Goal: Task Accomplishment & Management: Manage account settings

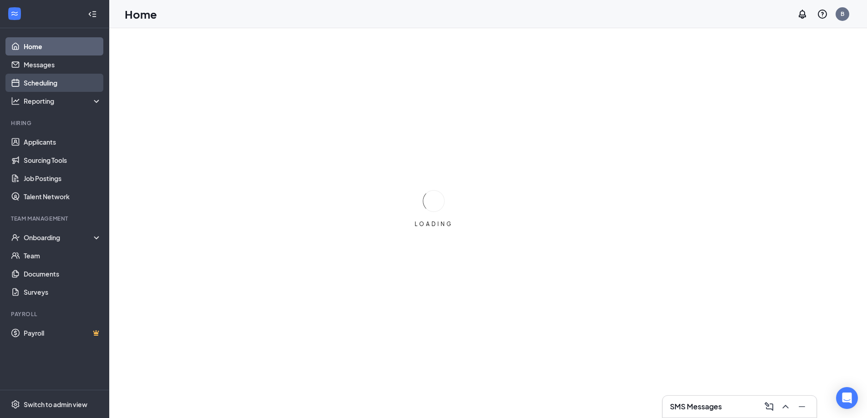
click at [46, 83] on link "Scheduling" at bounding box center [63, 83] width 78 height 18
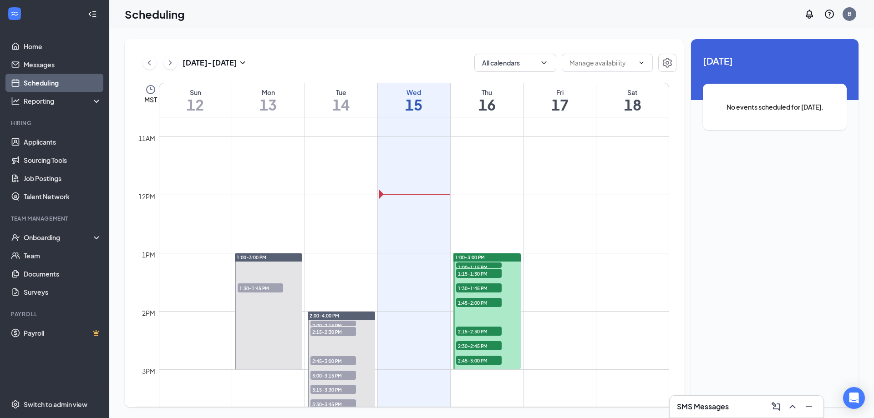
scroll to position [675, 0]
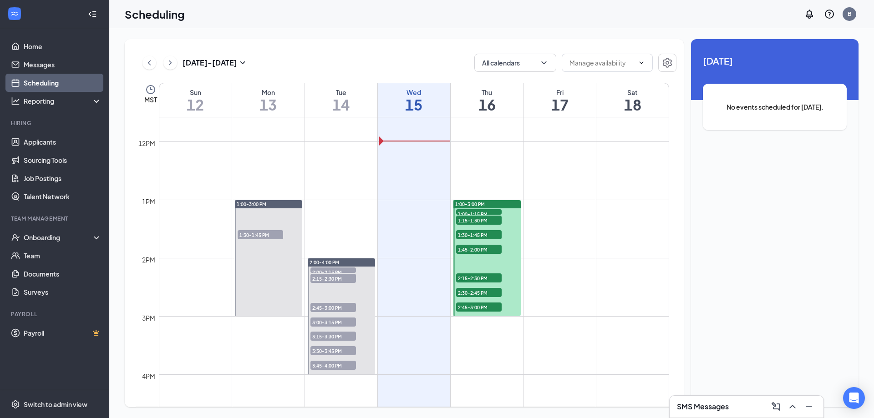
click at [483, 212] on span "1:00-1:15 PM" at bounding box center [479, 213] width 46 height 9
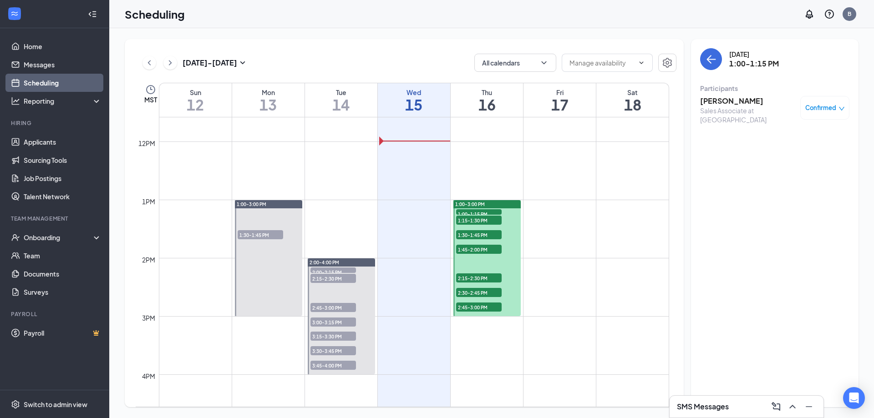
click at [483, 200] on div "1:00-3:00 PM" at bounding box center [486, 204] width 67 height 8
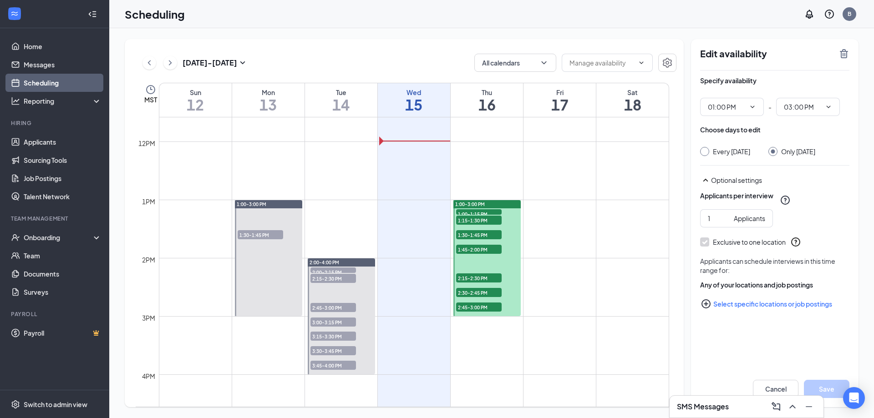
click at [482, 209] on span "1:00-1:15 PM" at bounding box center [479, 213] width 46 height 9
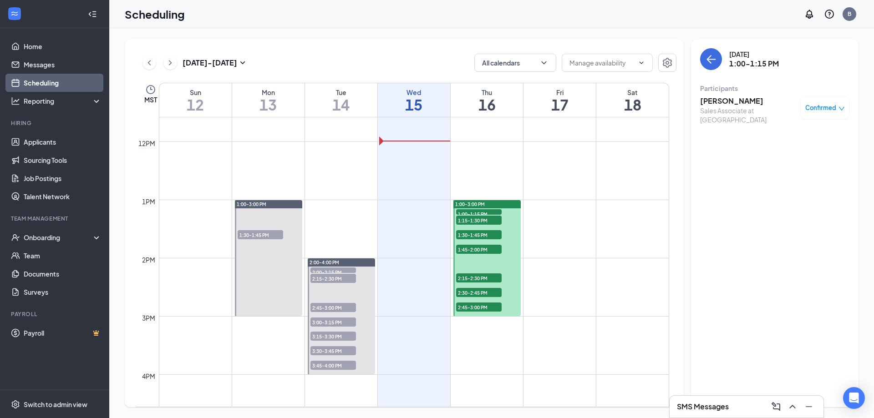
click at [723, 102] on h3 "[PERSON_NAME]" at bounding box center [748, 101] width 96 height 10
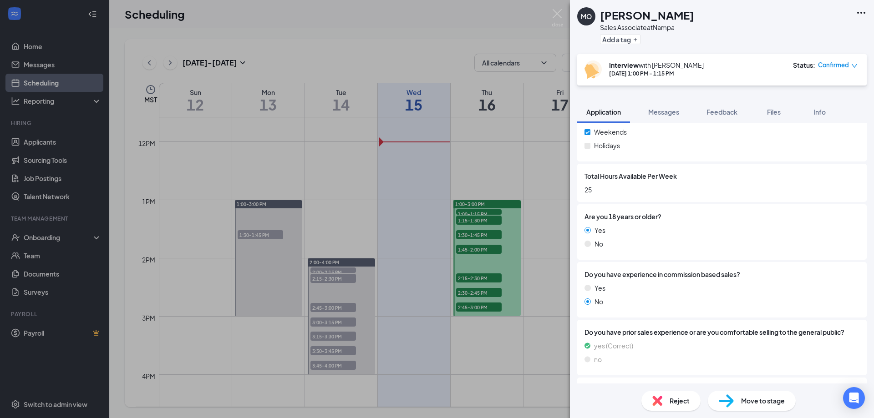
scroll to position [455, 0]
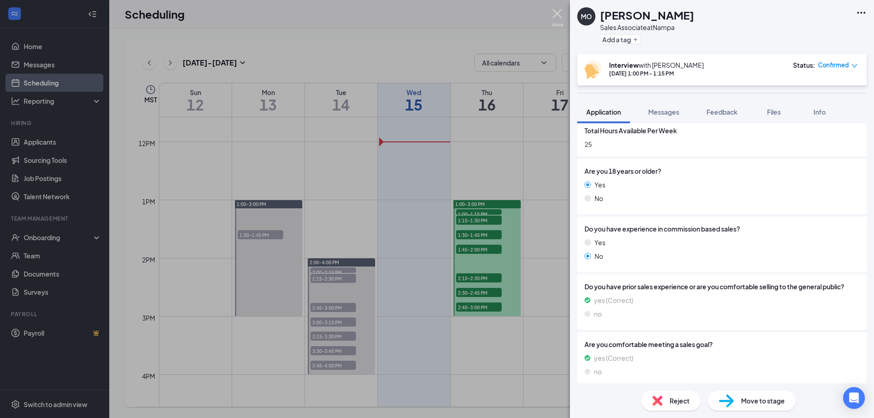
click at [557, 16] on img at bounding box center [557, 18] width 11 height 18
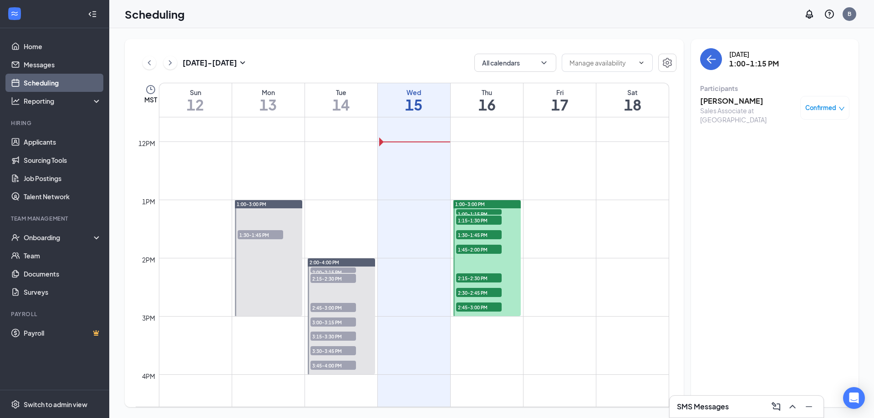
click at [472, 220] on span "1:15-1:30 PM" at bounding box center [479, 220] width 46 height 9
click at [710, 101] on h3 "[PERSON_NAME]" at bounding box center [748, 101] width 96 height 10
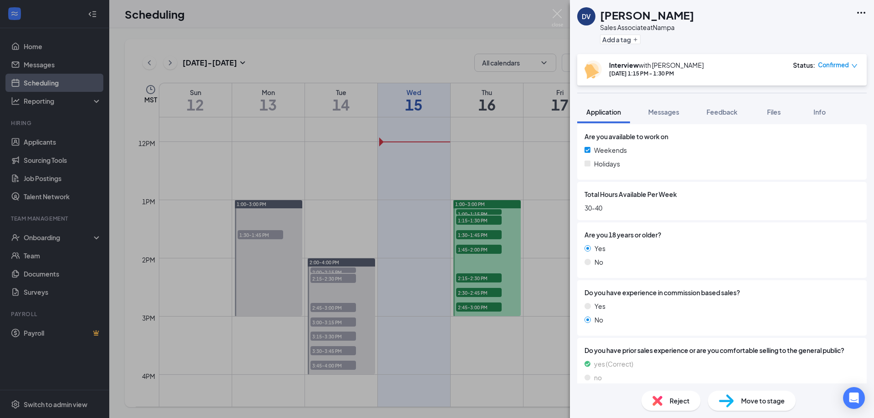
scroll to position [410, 0]
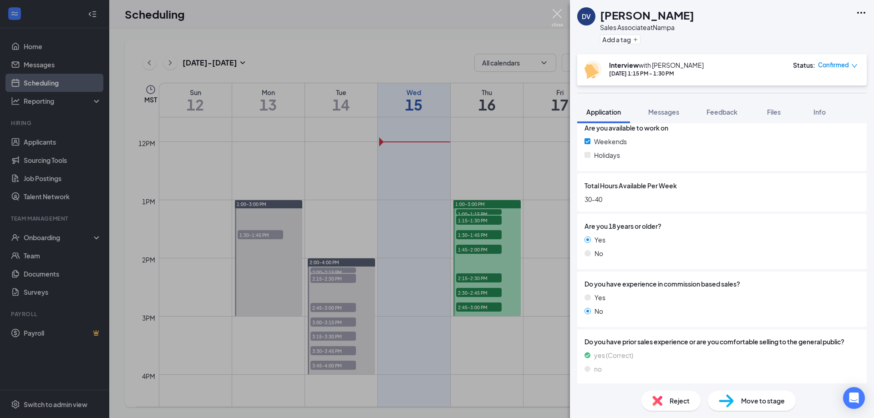
click at [560, 15] on img at bounding box center [557, 18] width 11 height 18
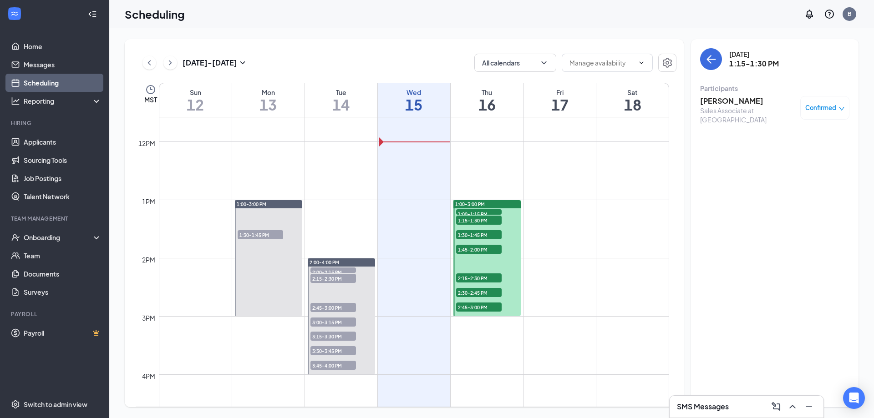
click at [477, 234] on span "1:30-1:45 PM" at bounding box center [479, 234] width 46 height 9
click at [740, 107] on div "Sales Associate at [GEOGRAPHIC_DATA]" at bounding box center [748, 115] width 96 height 18
click at [734, 101] on h3 "[PERSON_NAME]" at bounding box center [748, 101] width 96 height 10
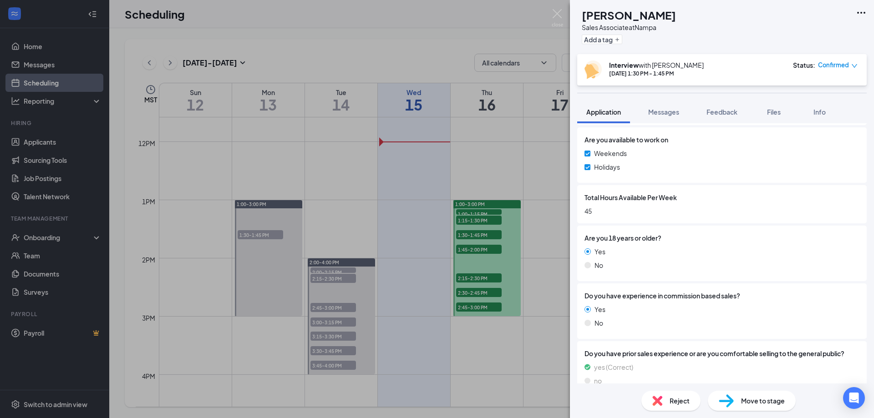
scroll to position [410, 0]
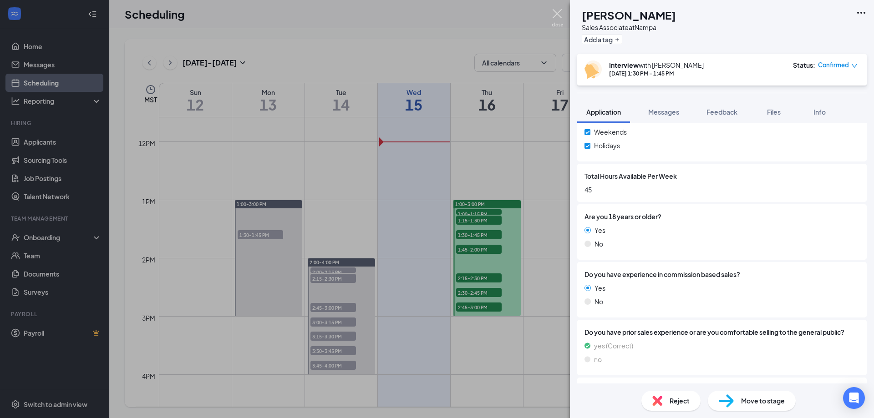
click at [558, 15] on img at bounding box center [557, 18] width 11 height 18
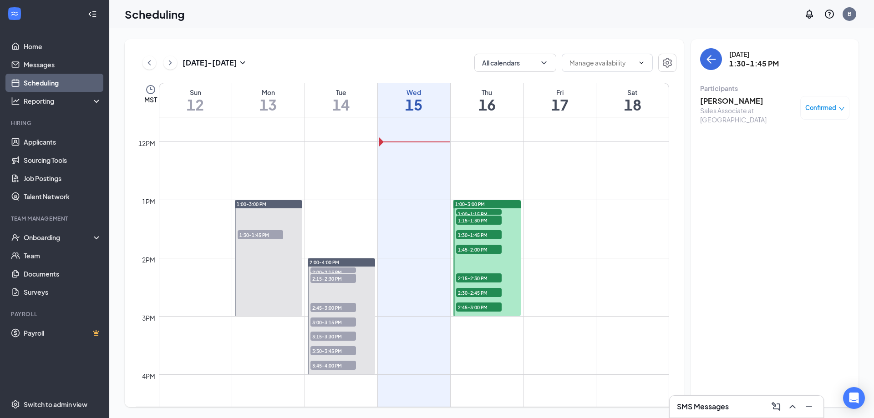
click at [478, 249] on span "1:45-2:00 PM" at bounding box center [479, 249] width 46 height 9
click at [718, 103] on h3 "[PERSON_NAME]" at bounding box center [748, 101] width 96 height 10
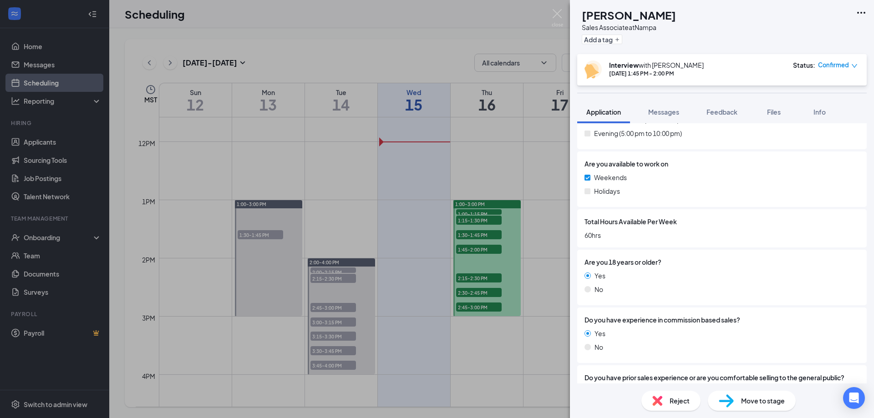
scroll to position [410, 0]
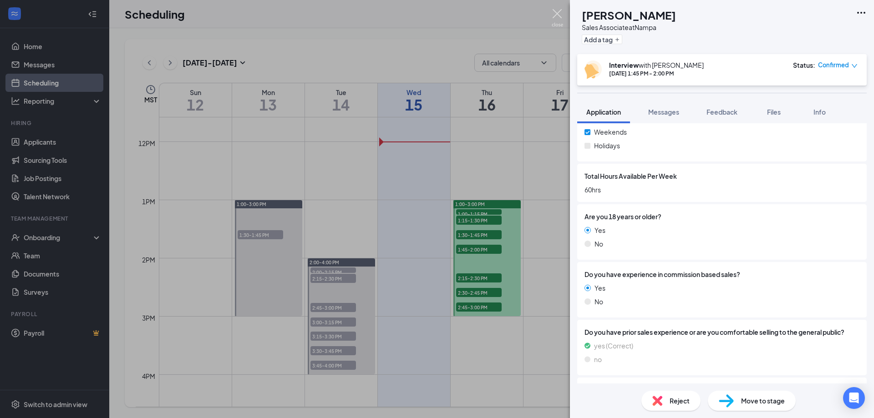
click at [558, 16] on img at bounding box center [557, 18] width 11 height 18
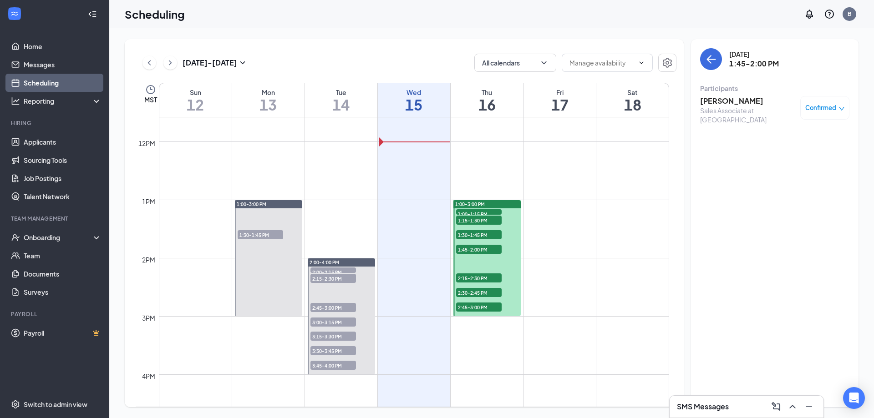
click at [474, 280] on span "2:15-2:30 PM" at bounding box center [479, 278] width 46 height 9
click at [712, 102] on h3 "[PERSON_NAME]" at bounding box center [748, 101] width 96 height 10
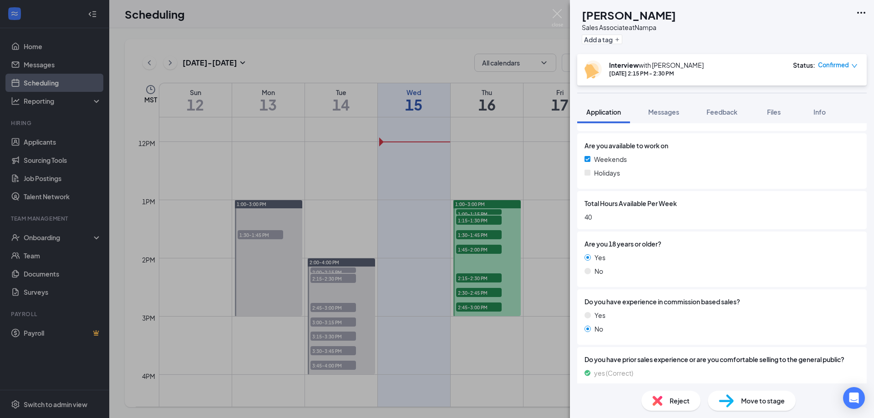
scroll to position [410, 0]
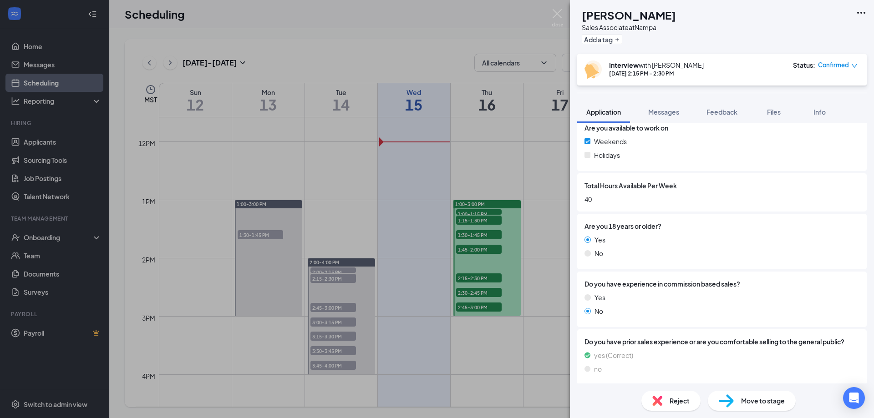
click at [563, 14] on div "CA [PERSON_NAME] Sales Associate at [GEOGRAPHIC_DATA] Add a tag Interview with …" at bounding box center [437, 209] width 874 height 418
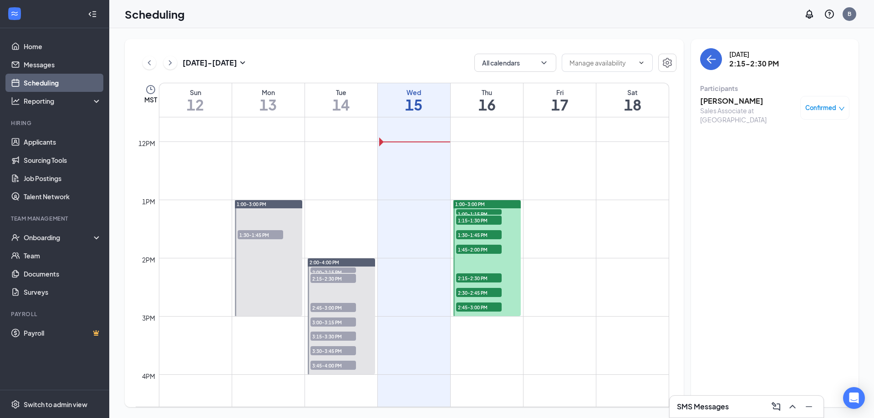
click at [478, 294] on span "2:30-2:45 PM" at bounding box center [479, 292] width 46 height 9
click at [720, 102] on h3 "[PERSON_NAME]" at bounding box center [748, 101] width 96 height 10
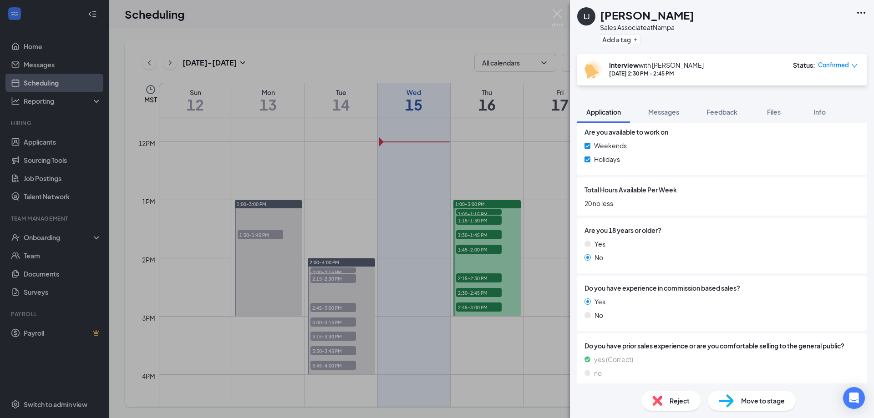
scroll to position [410, 0]
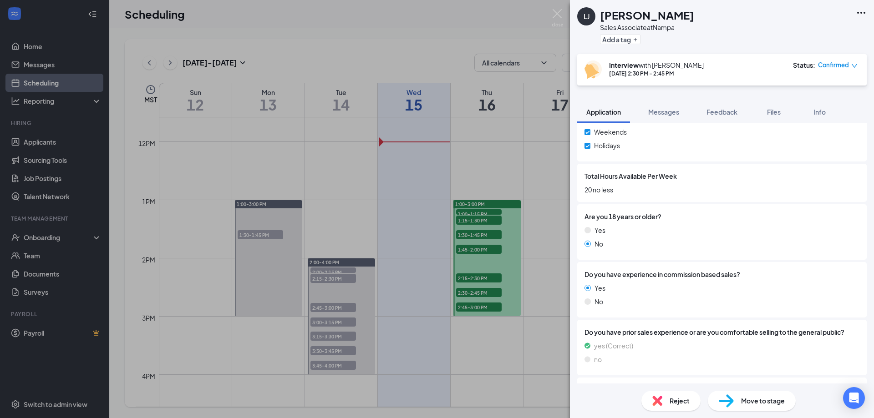
click at [680, 401] on span "Reject" at bounding box center [680, 401] width 20 height 10
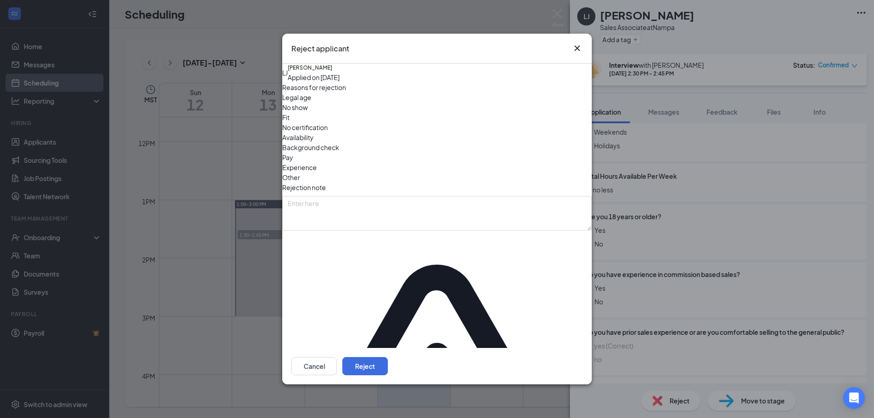
click at [311, 102] on span "Legal age" at bounding box center [296, 97] width 29 height 10
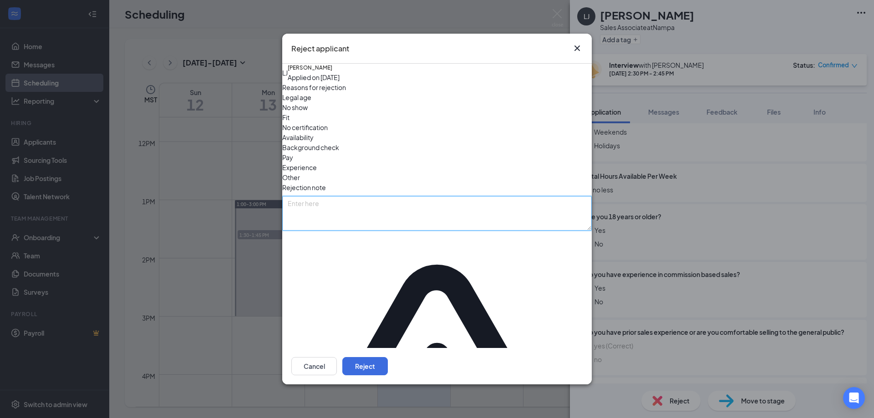
click at [499, 224] on textarea at bounding box center [437, 213] width 310 height 35
type textarea "Not 18"
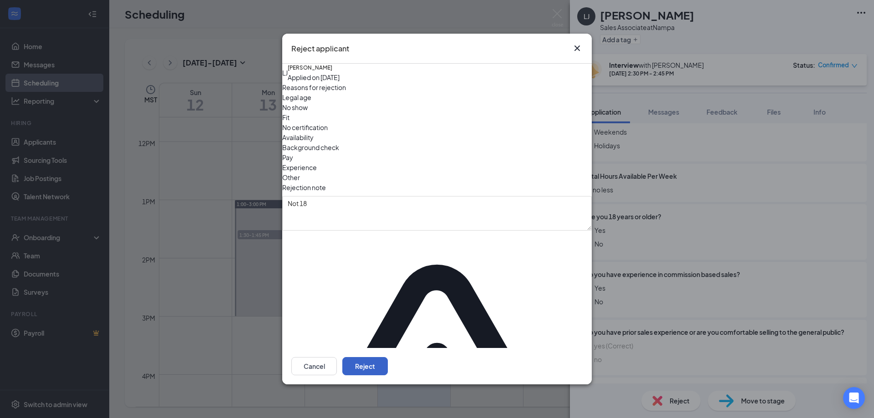
click at [388, 357] on button "Reject" at bounding box center [365, 366] width 46 height 18
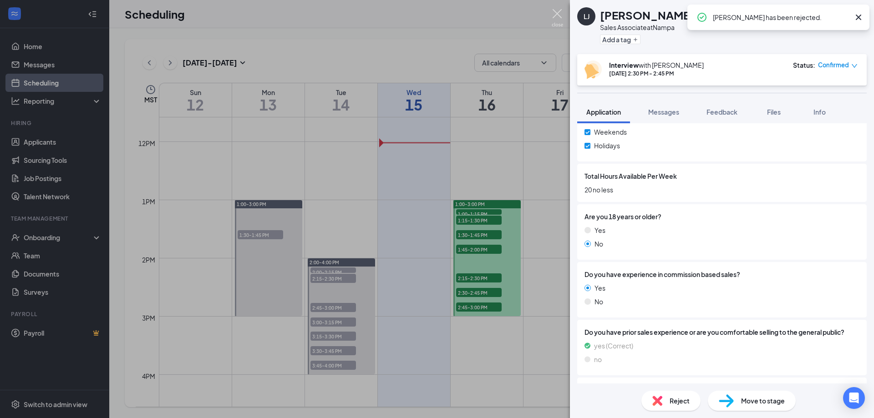
click at [558, 15] on img at bounding box center [557, 18] width 11 height 18
